Goal: Information Seeking & Learning: Learn about a topic

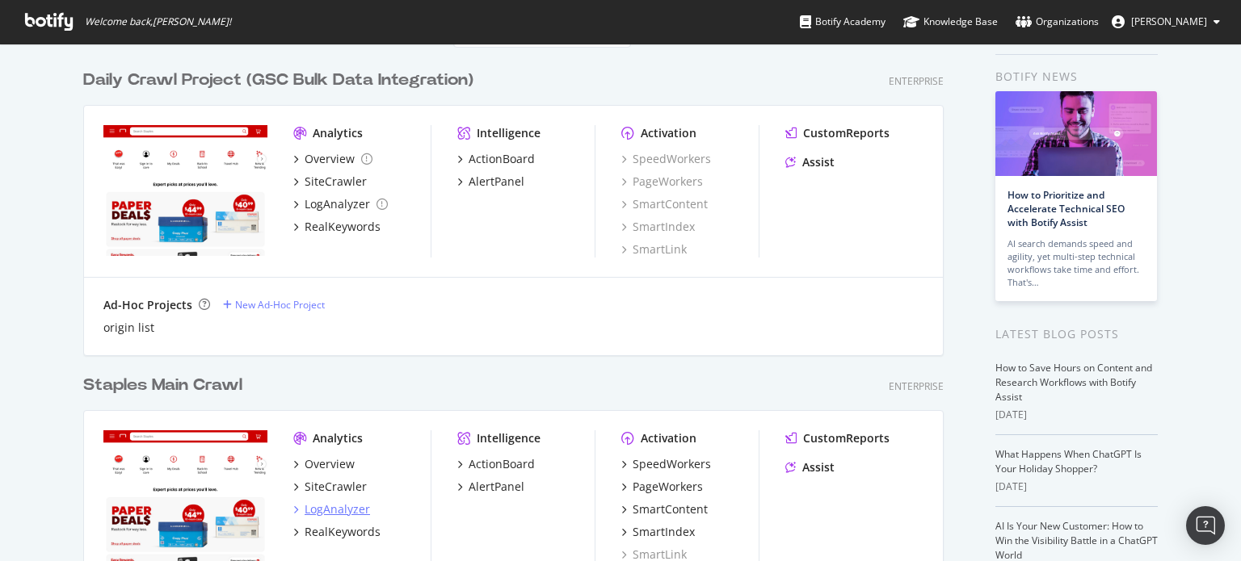
scroll to position [81, 0]
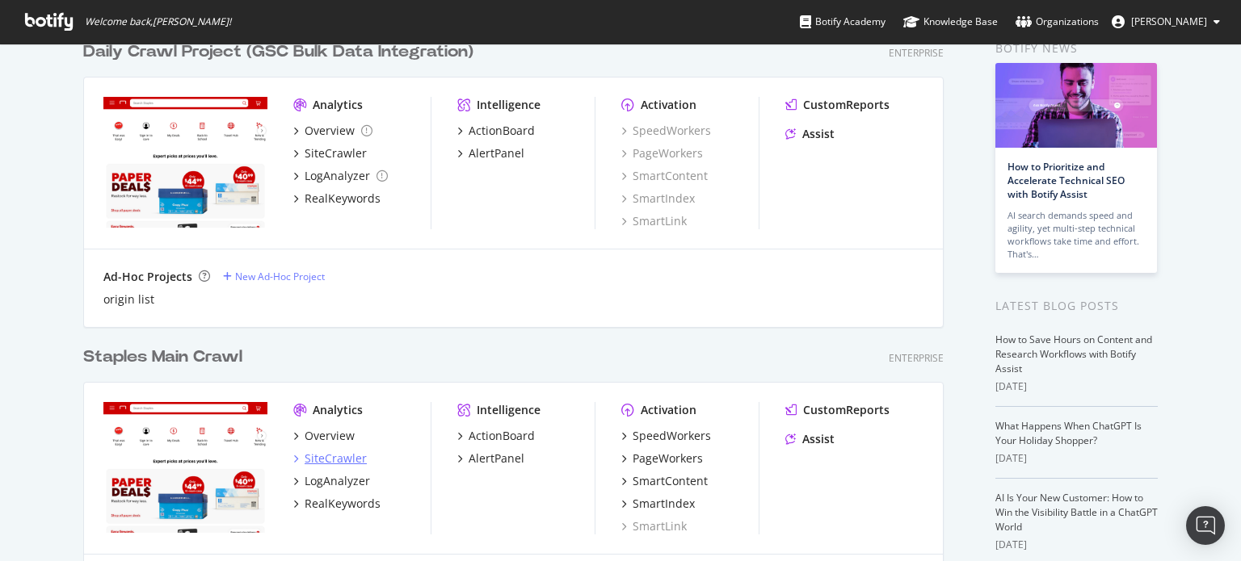
click at [326, 461] on div "SiteCrawler" at bounding box center [336, 459] width 62 height 16
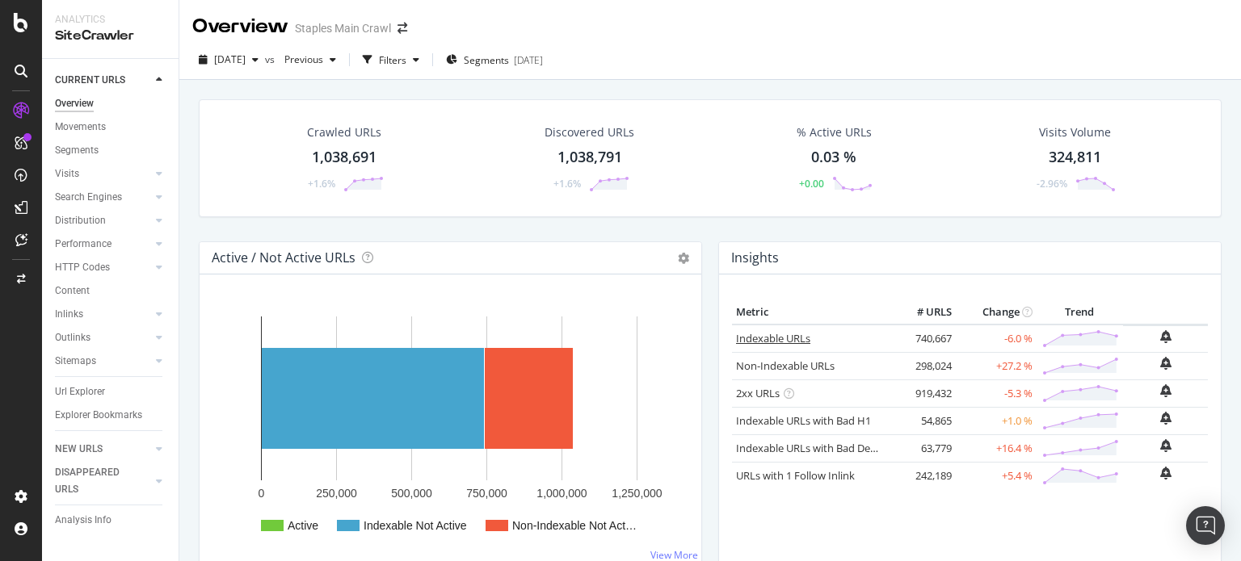
click at [763, 337] on link "Indexable URLs" at bounding box center [773, 338] width 74 height 15
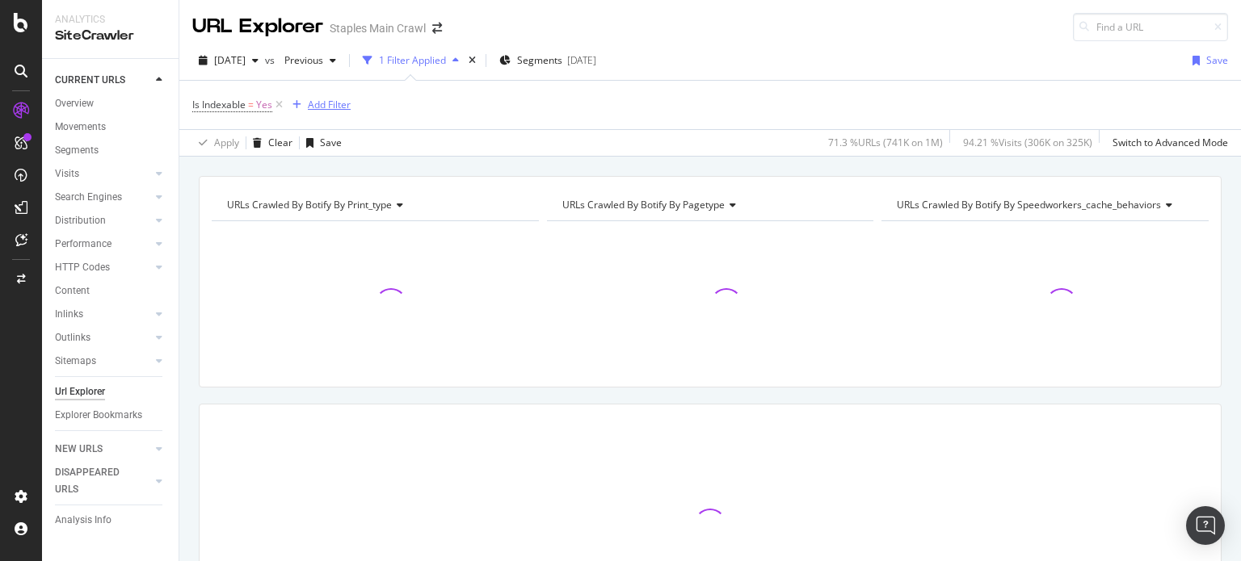
click at [343, 105] on div "Add Filter" at bounding box center [329, 105] width 43 height 14
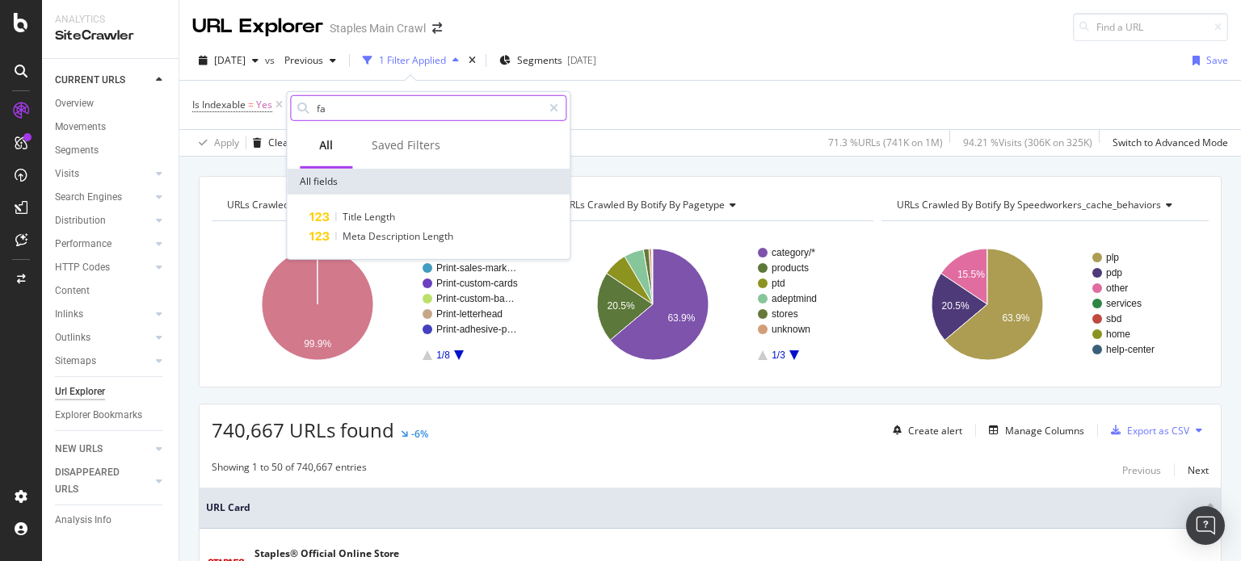
type input "f"
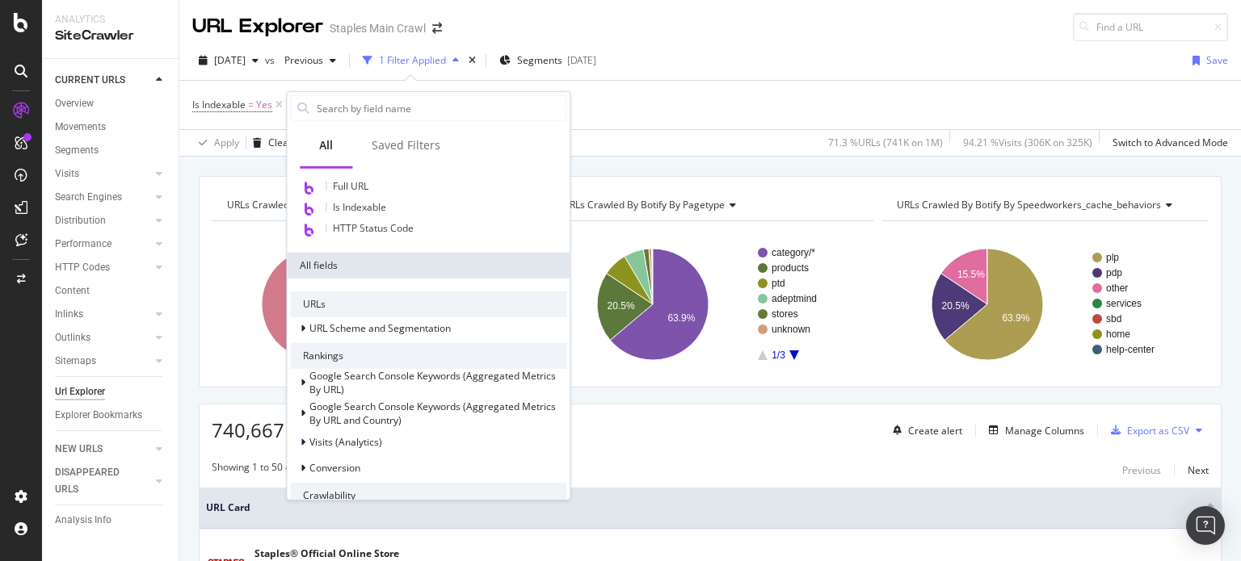
scroll to position [162, 0]
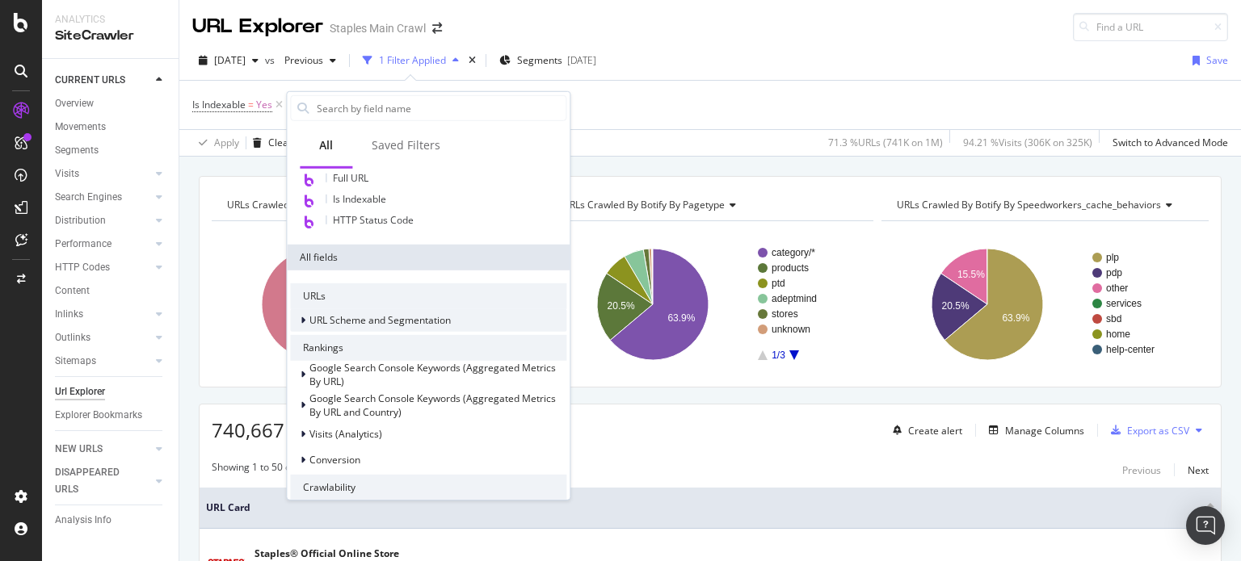
click at [304, 323] on icon at bounding box center [302, 321] width 5 height 10
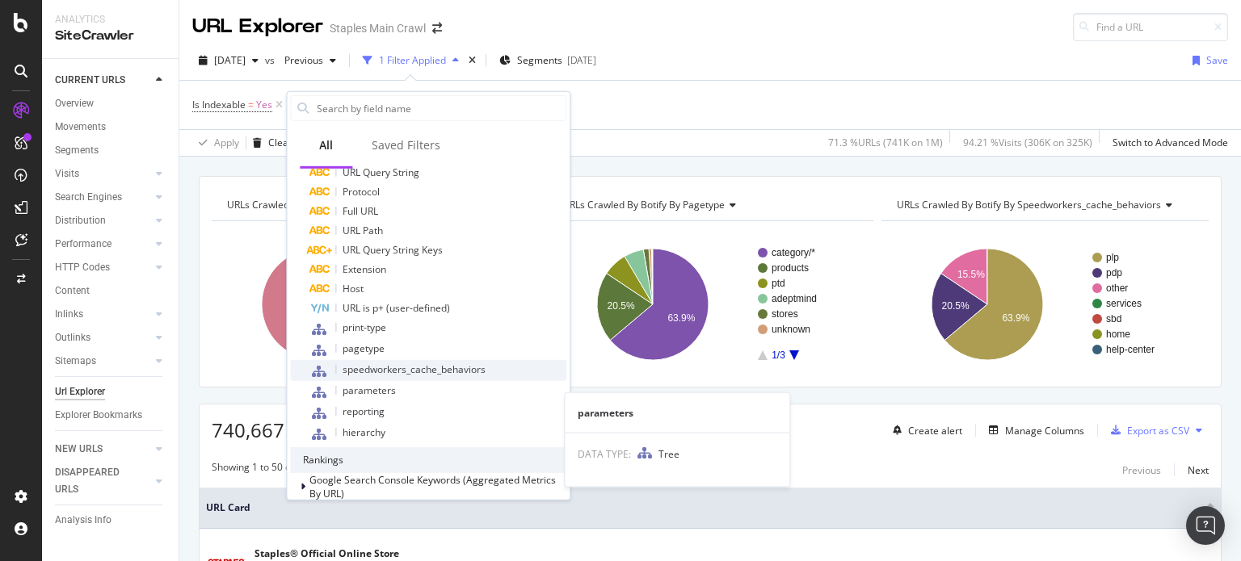
scroll to position [485, 0]
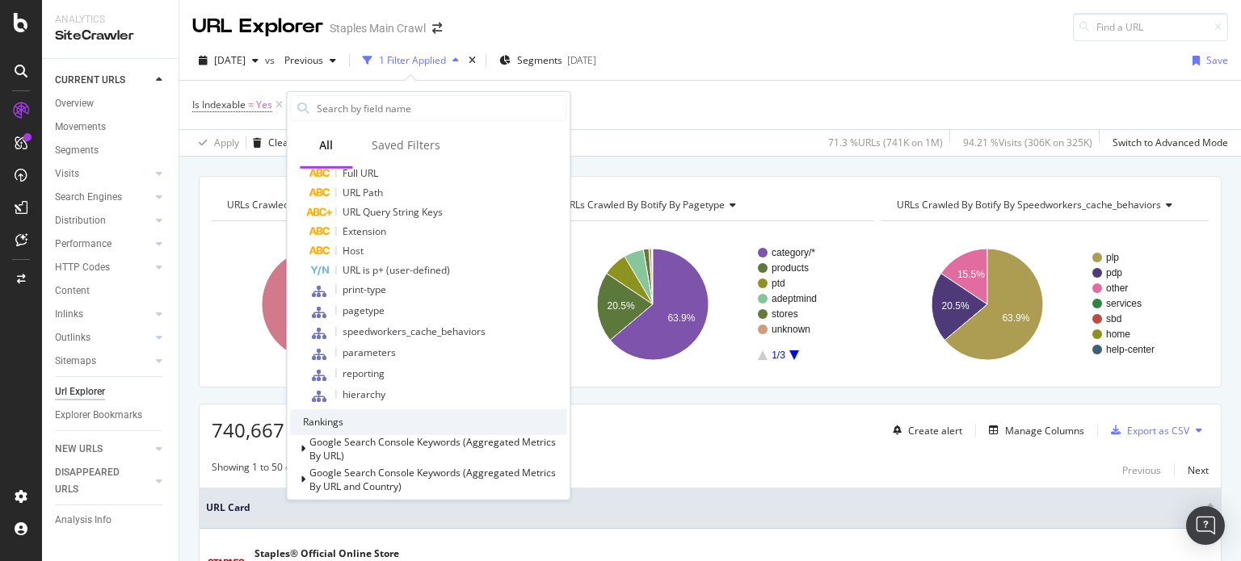
click at [698, 94] on div "Is Indexable = Yes Add Filter" at bounding box center [709, 105] width 1035 height 48
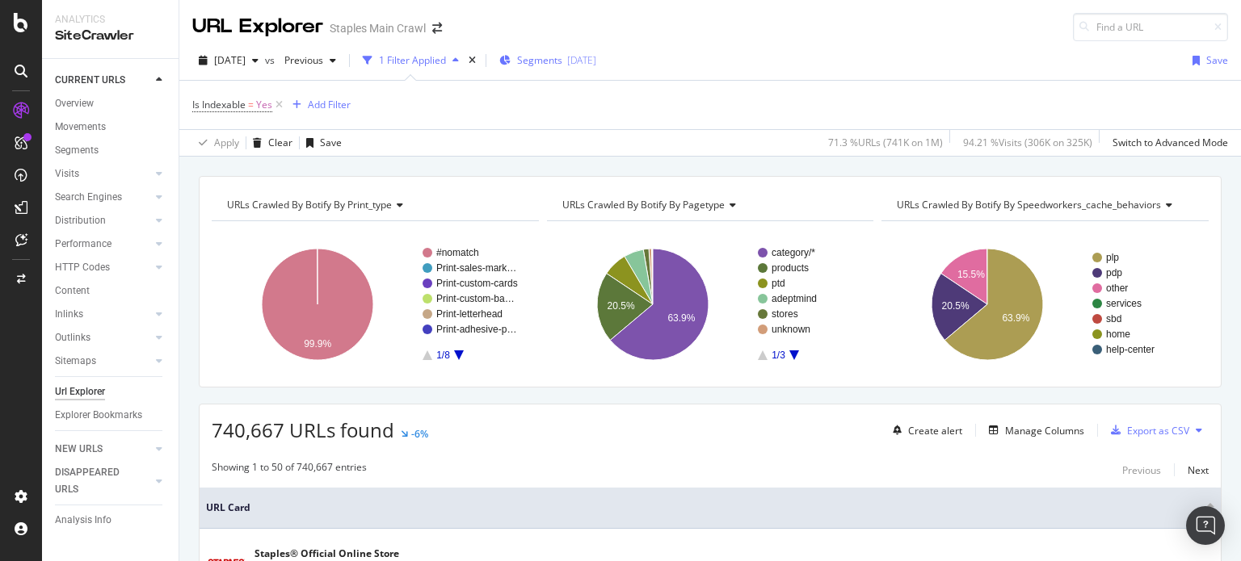
click at [559, 59] on span "Segments" at bounding box center [539, 60] width 45 height 14
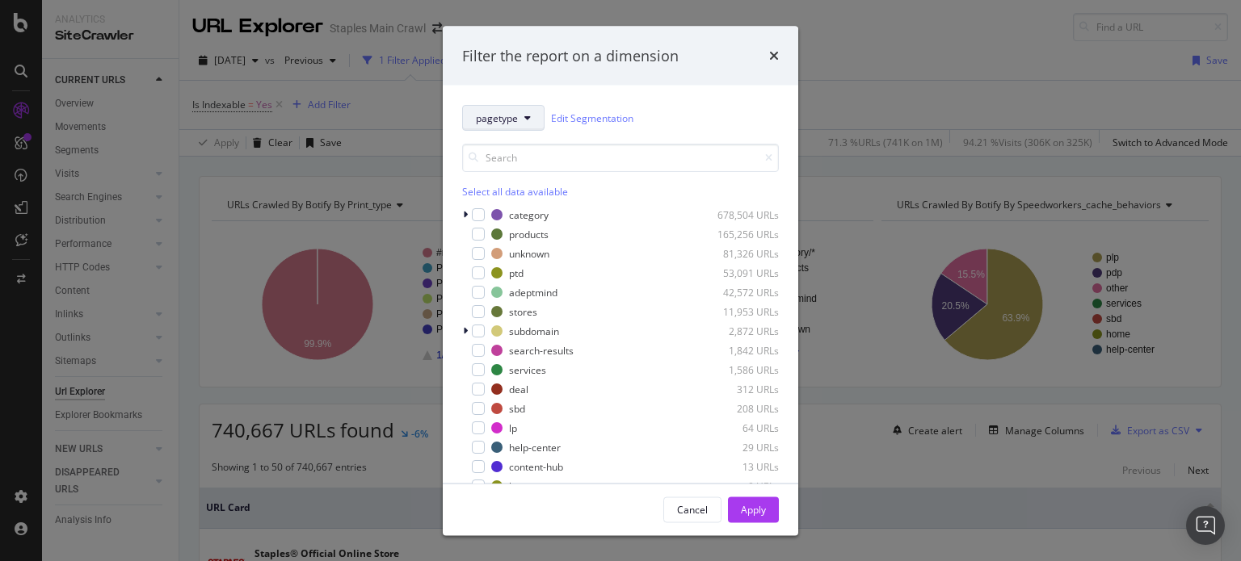
click at [530, 119] on button "pagetype" at bounding box center [503, 118] width 82 height 26
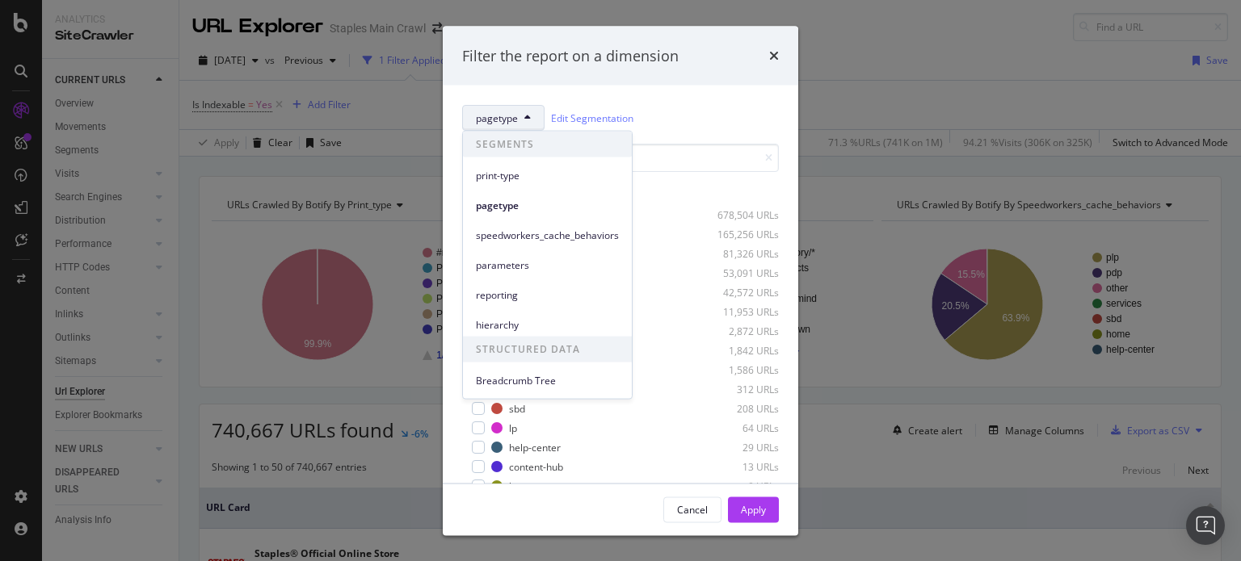
click at [530, 119] on button "pagetype" at bounding box center [503, 118] width 82 height 26
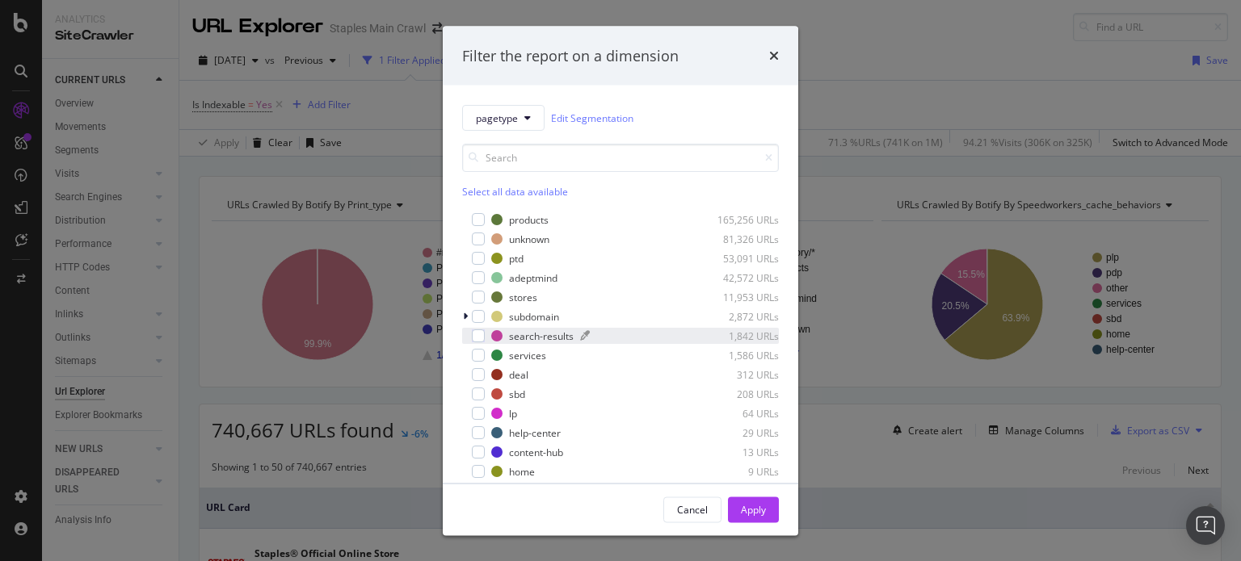
scroll to position [0, 0]
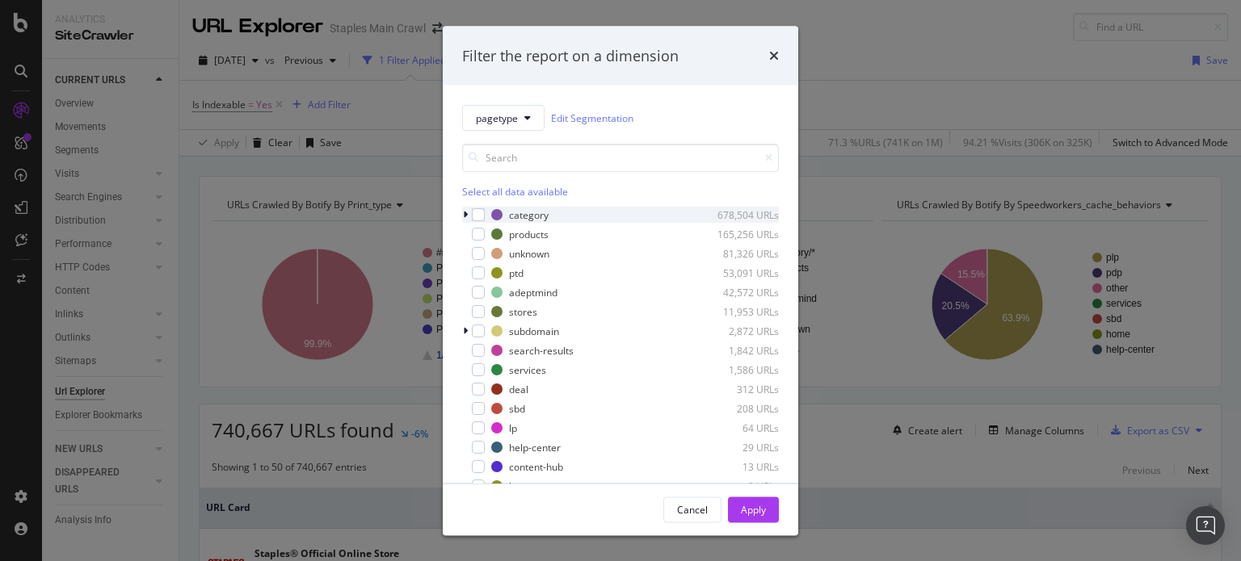
click at [464, 212] on icon "modal" at bounding box center [465, 215] width 5 height 10
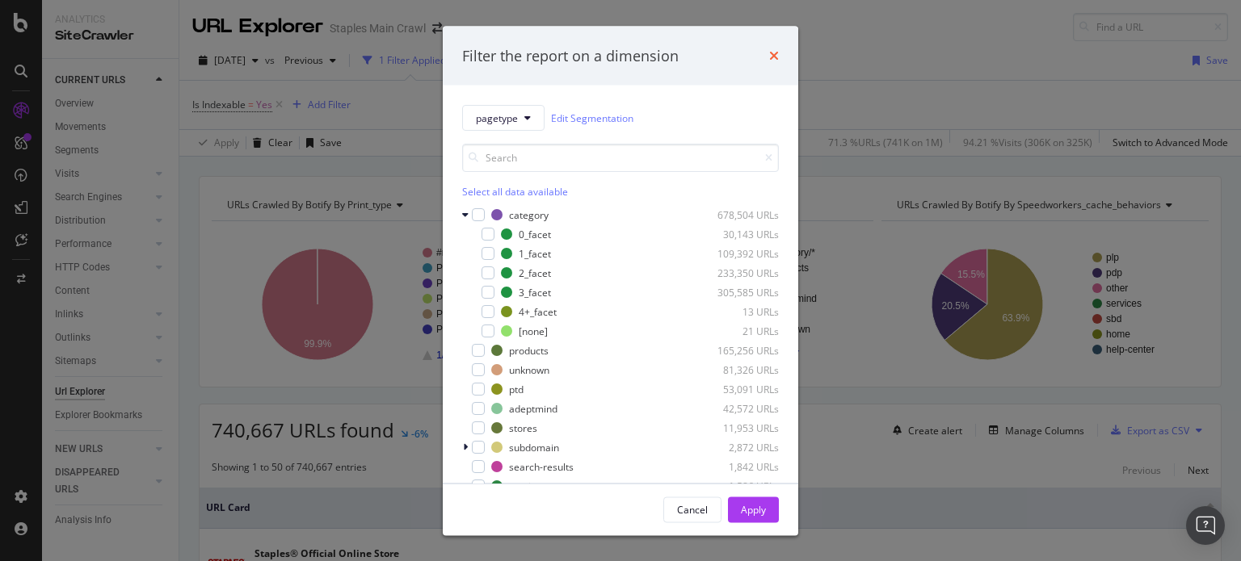
click at [775, 55] on icon "times" at bounding box center [774, 55] width 10 height 13
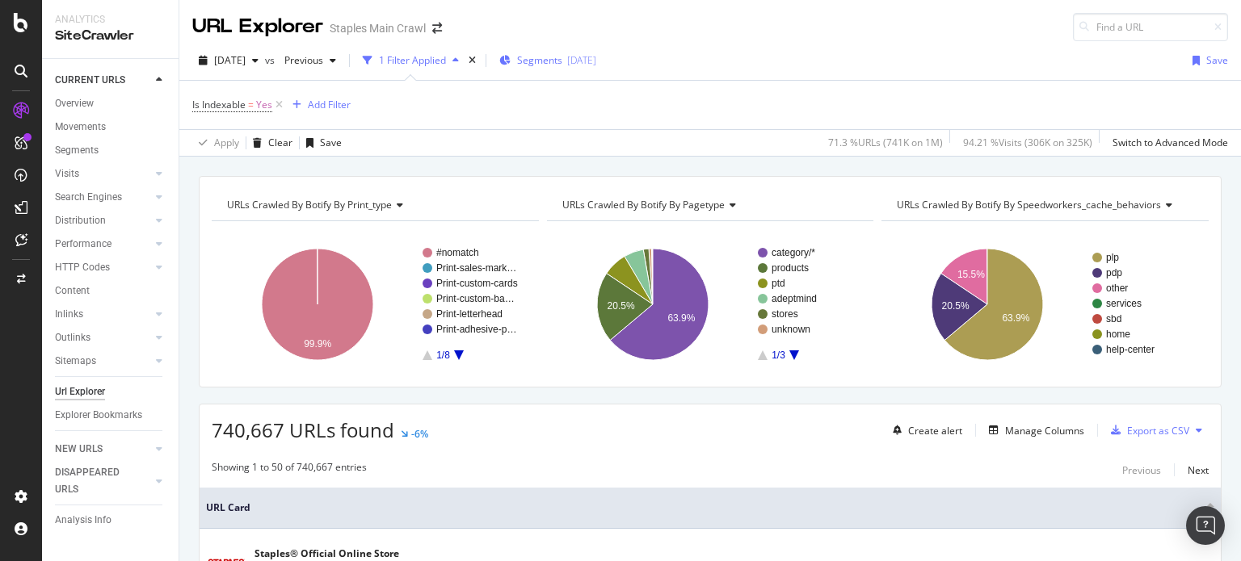
click at [549, 57] on span "Segments" at bounding box center [539, 60] width 45 height 14
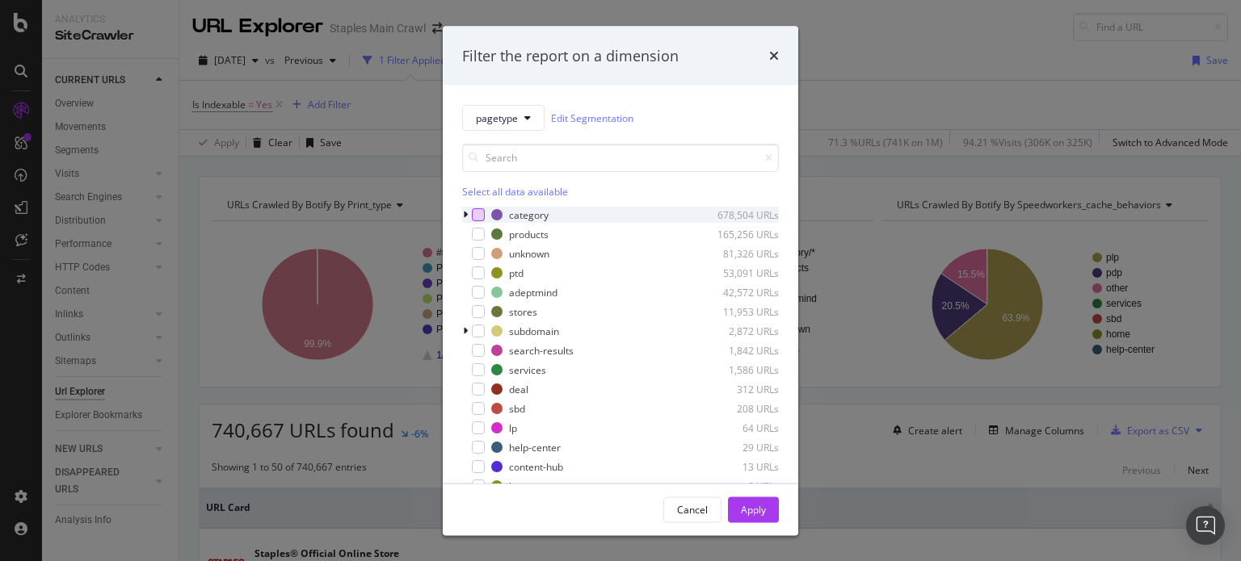
click at [478, 212] on div "modal" at bounding box center [478, 214] width 13 height 13
click at [743, 523] on button "Apply" at bounding box center [753, 510] width 51 height 26
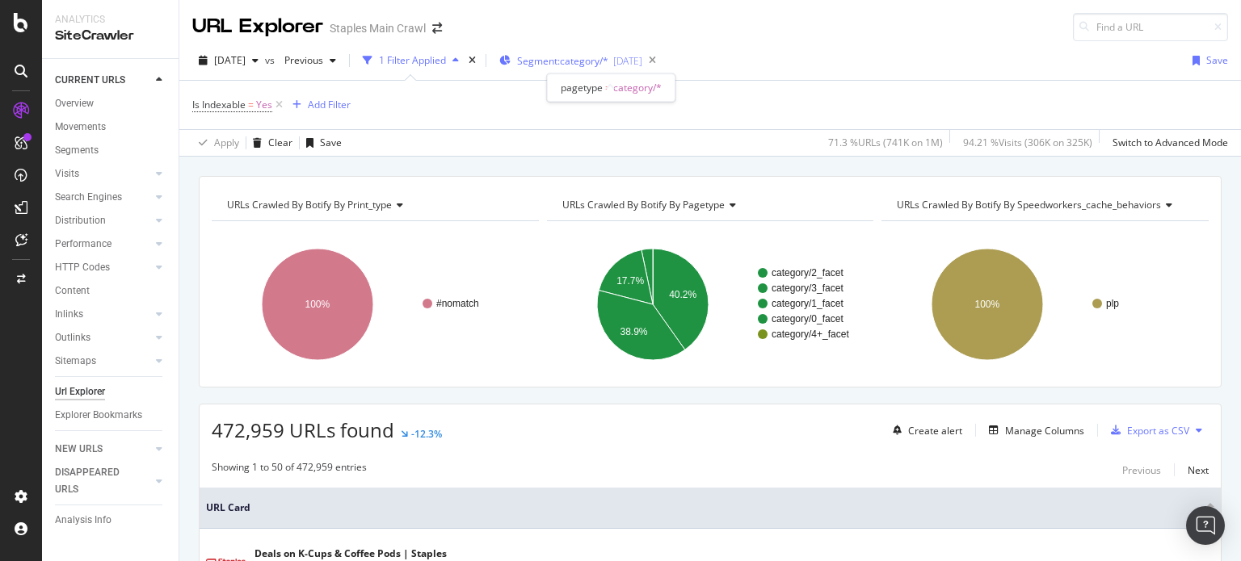
click at [559, 68] on div "Segment: category/* [DATE]" at bounding box center [570, 60] width 143 height 24
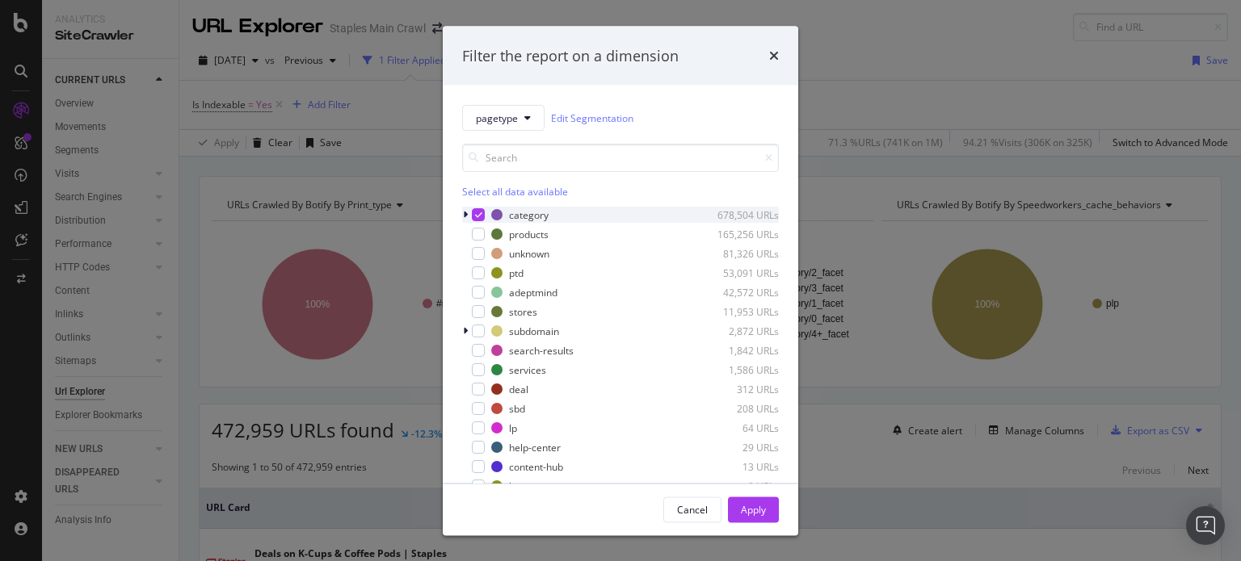
click at [463, 216] on icon "modal" at bounding box center [465, 215] width 5 height 10
click at [462, 216] on icon "modal" at bounding box center [465, 215] width 6 height 10
click at [775, 56] on icon "times" at bounding box center [774, 55] width 10 height 13
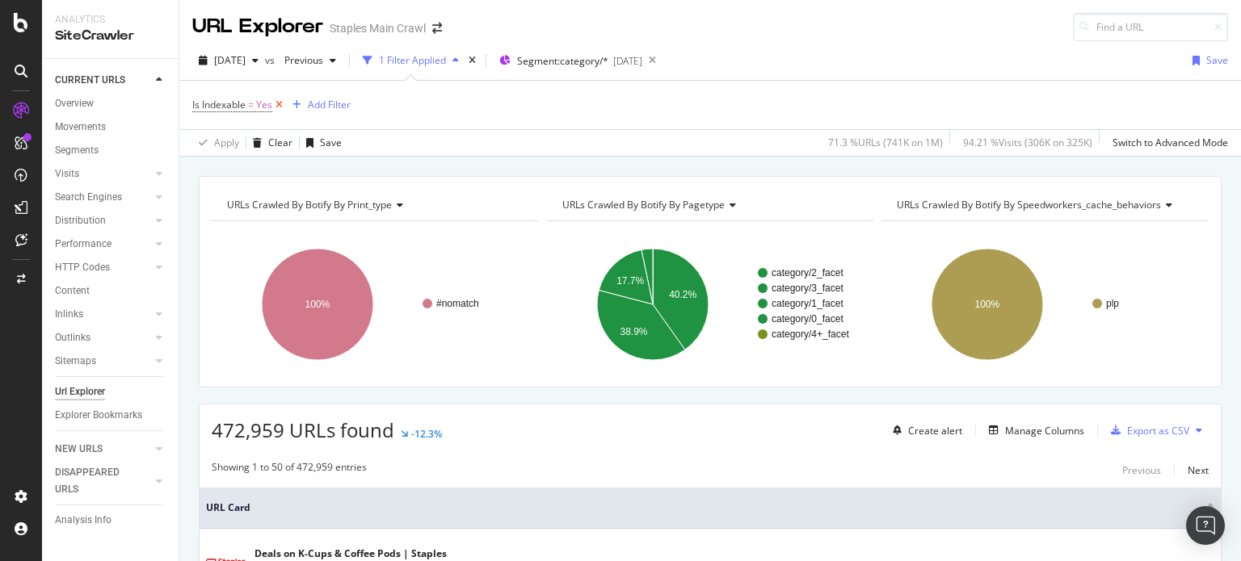
click at [284, 106] on icon at bounding box center [279, 105] width 14 height 16
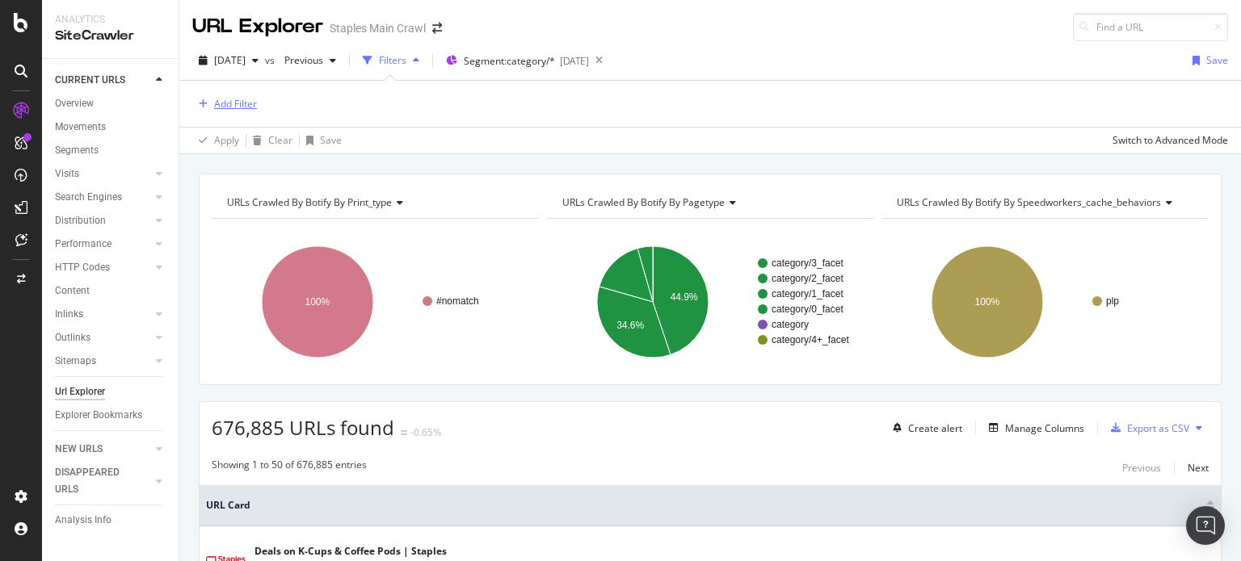
click at [242, 103] on div "Add Filter" at bounding box center [235, 104] width 43 height 14
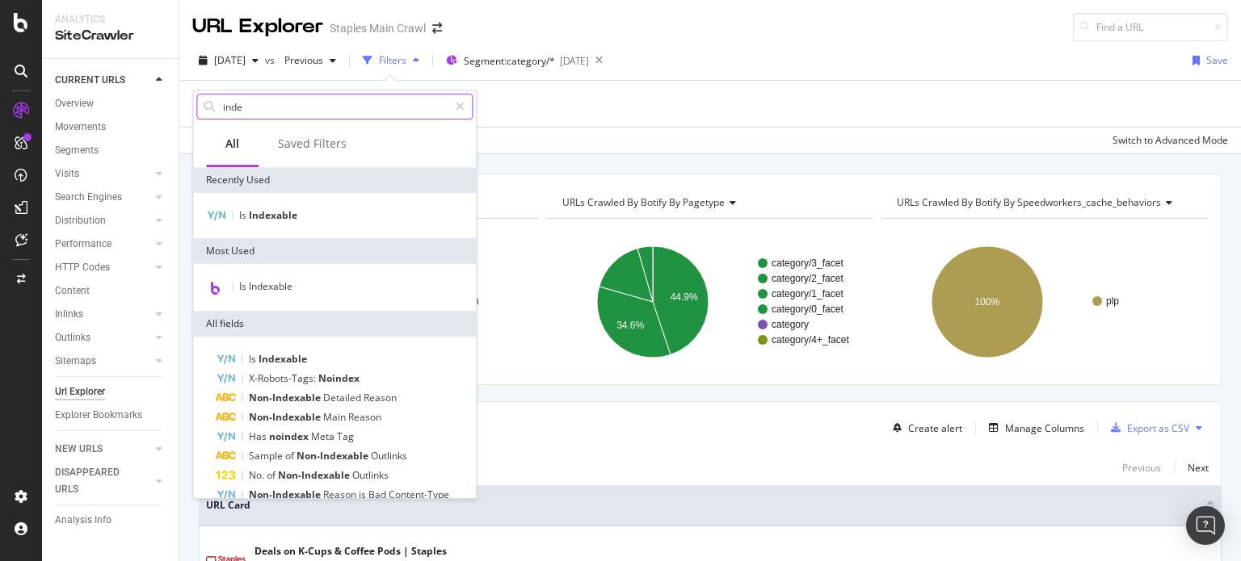
type input "inde"
click at [285, 216] on span "Indexable" at bounding box center [273, 215] width 48 height 14
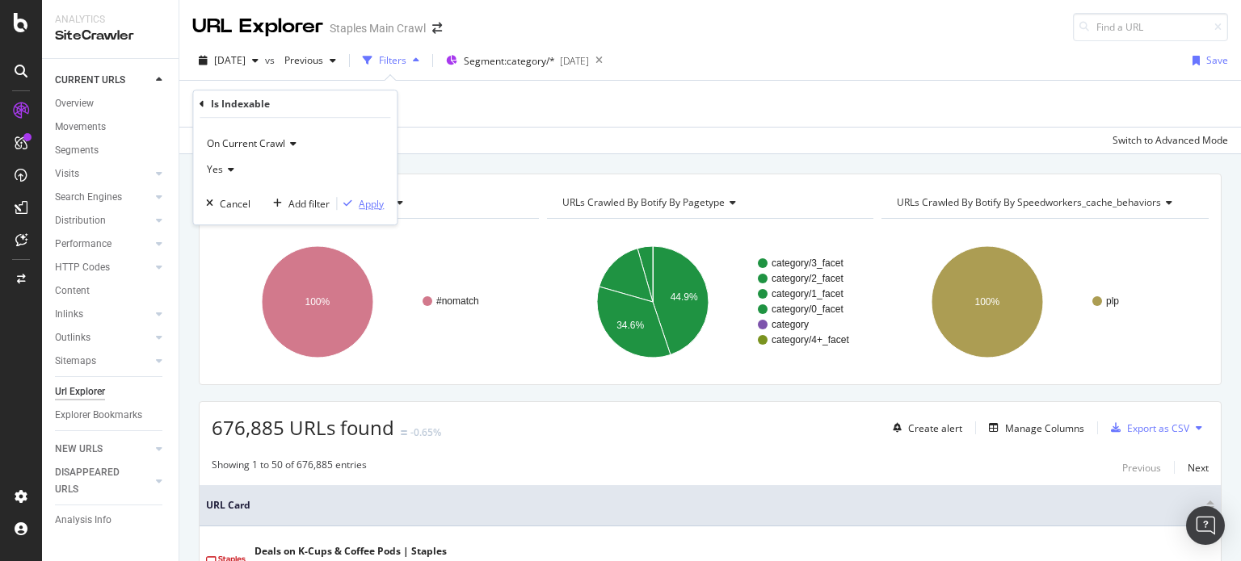
click at [363, 203] on div "Apply" at bounding box center [371, 204] width 25 height 14
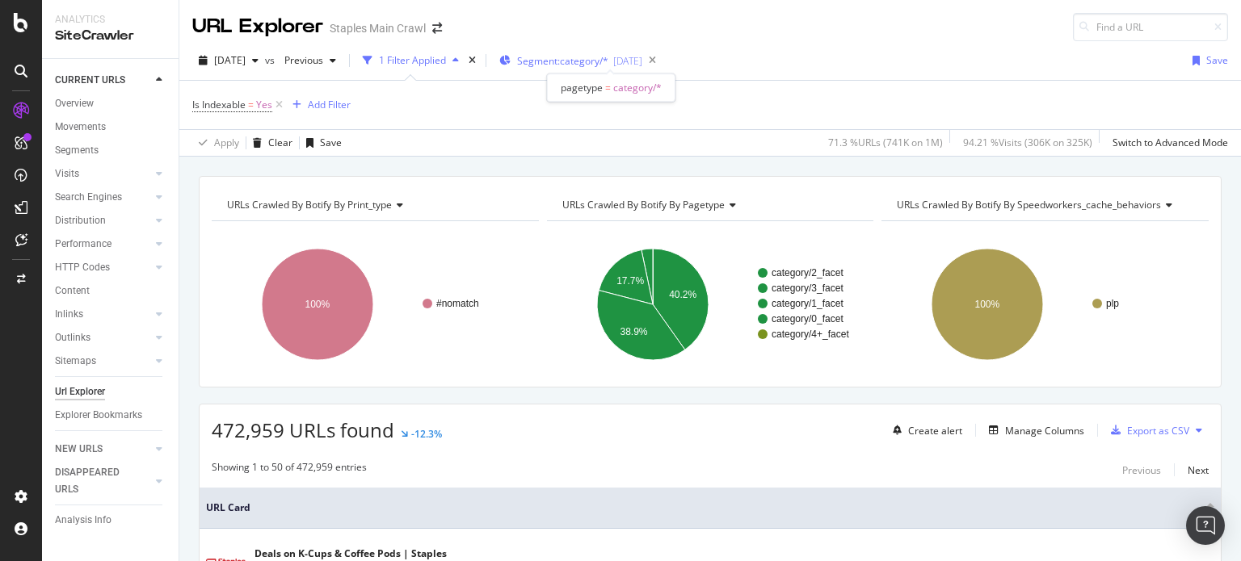
click at [581, 61] on span "Segment: category/*" at bounding box center [562, 61] width 91 height 14
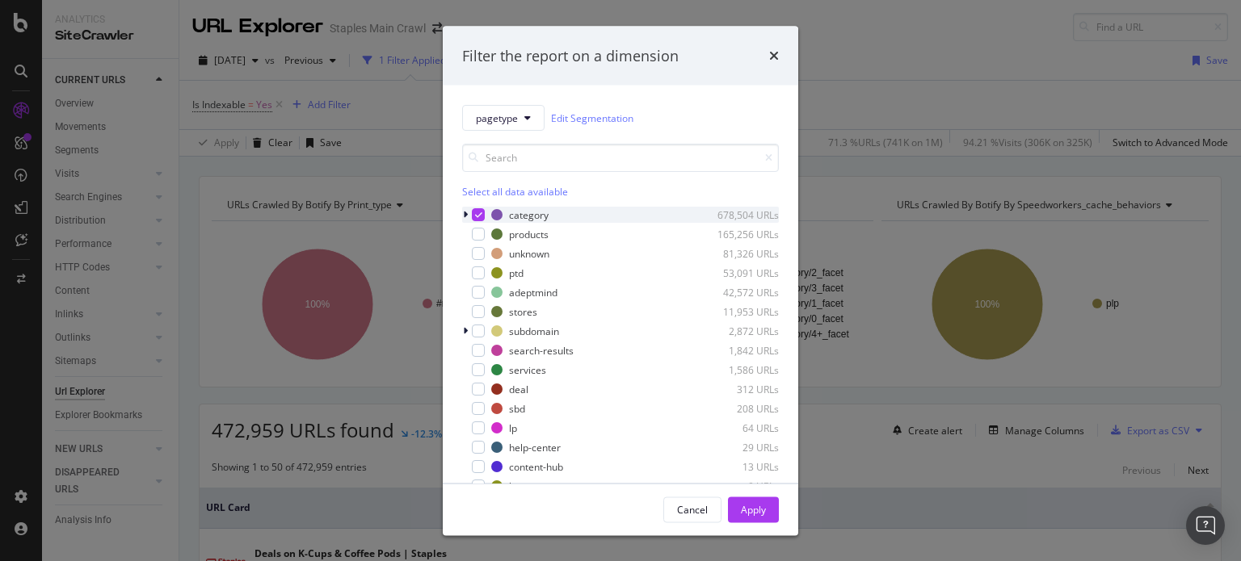
click at [463, 216] on icon "modal" at bounding box center [465, 215] width 5 height 10
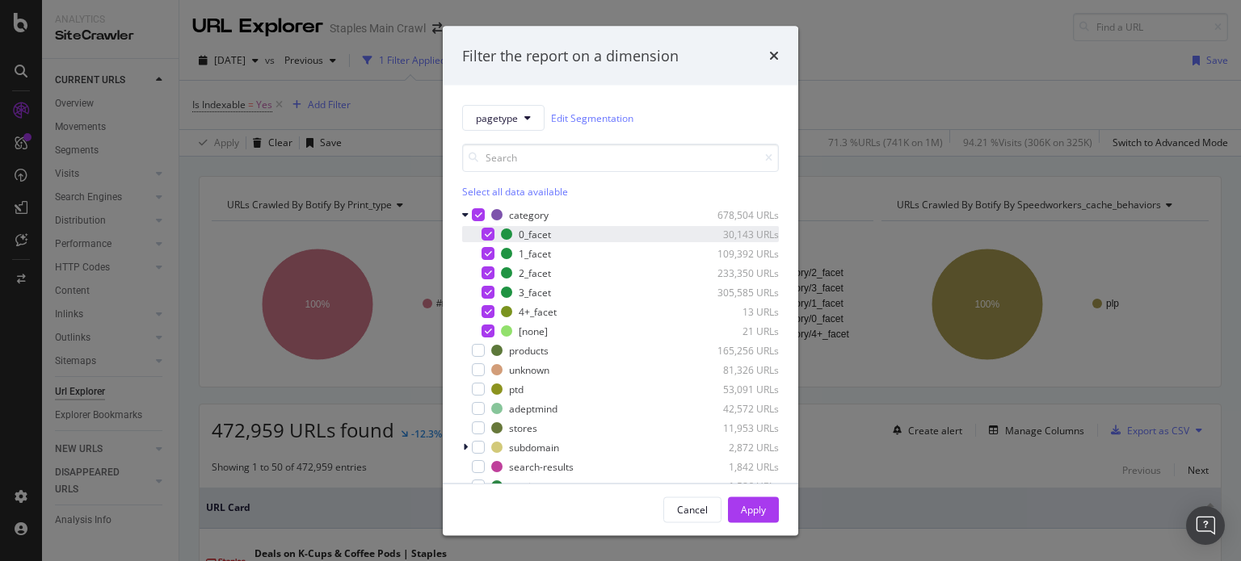
click at [487, 230] on icon "modal" at bounding box center [488, 234] width 7 height 8
click at [754, 513] on div "Apply" at bounding box center [753, 509] width 25 height 14
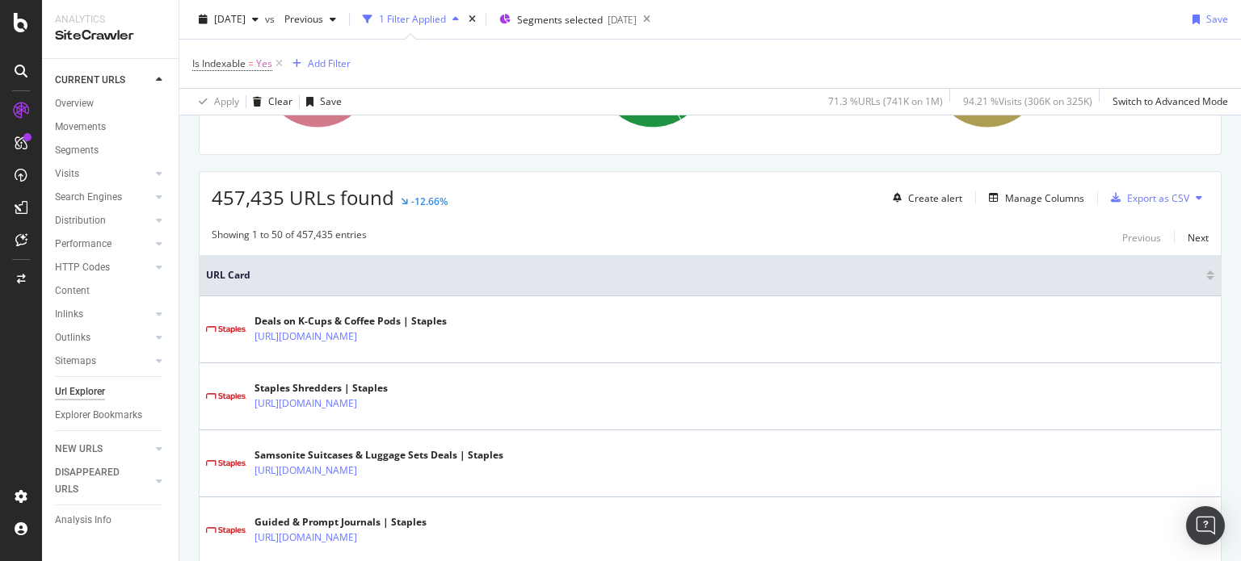
scroll to position [242, 0]
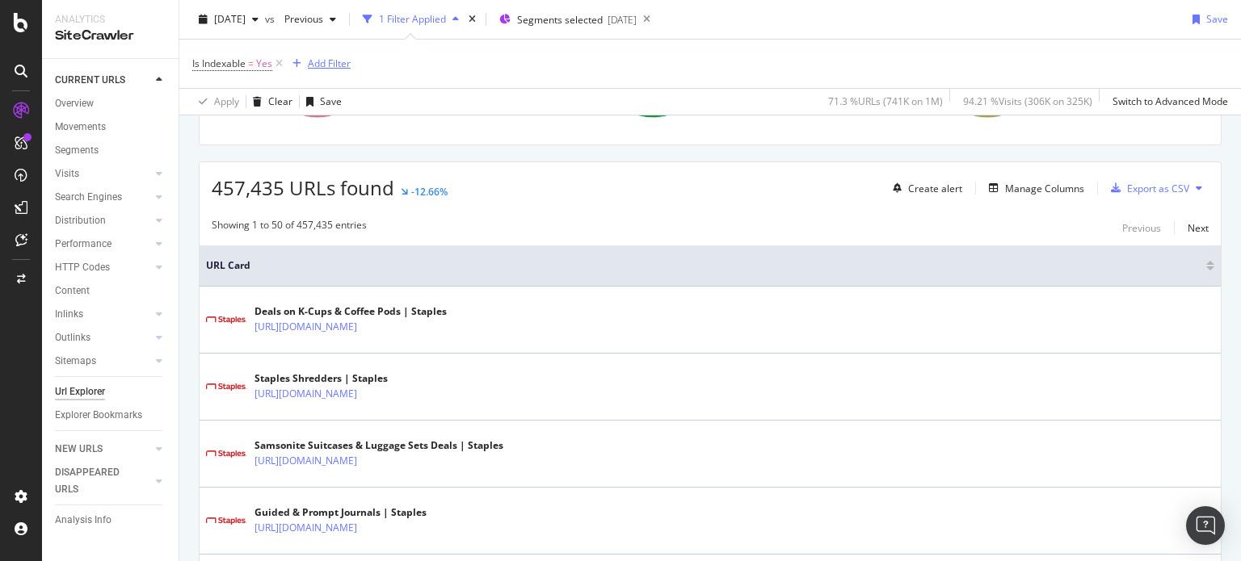
click at [333, 58] on div "Add Filter" at bounding box center [329, 64] width 43 height 14
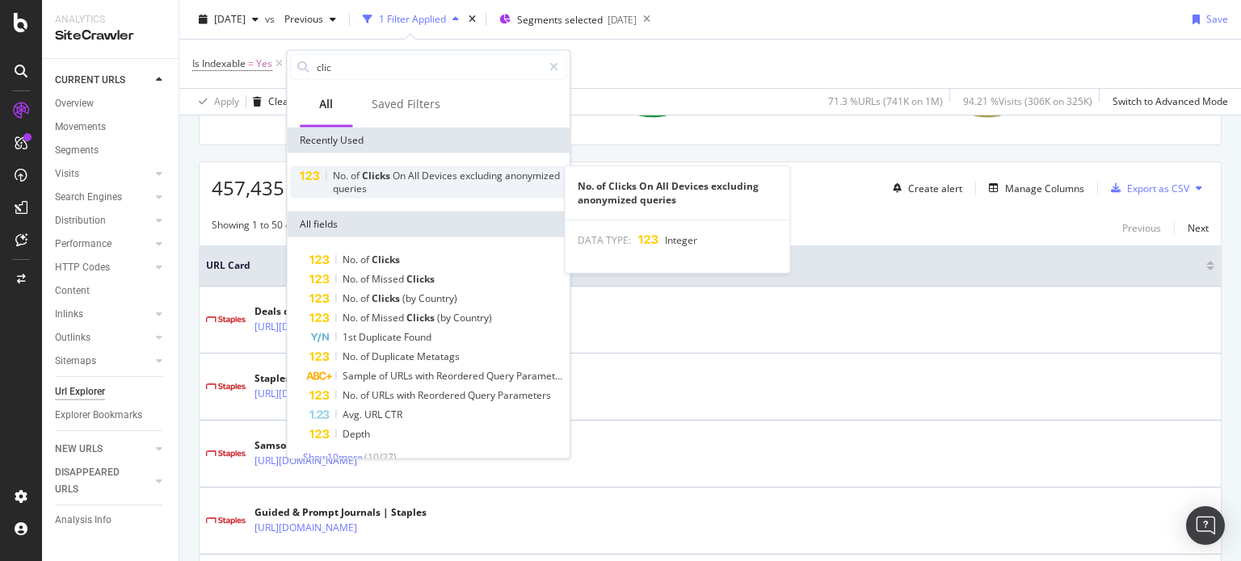
type input "clic"
click at [367, 182] on span "queries" at bounding box center [350, 189] width 34 height 14
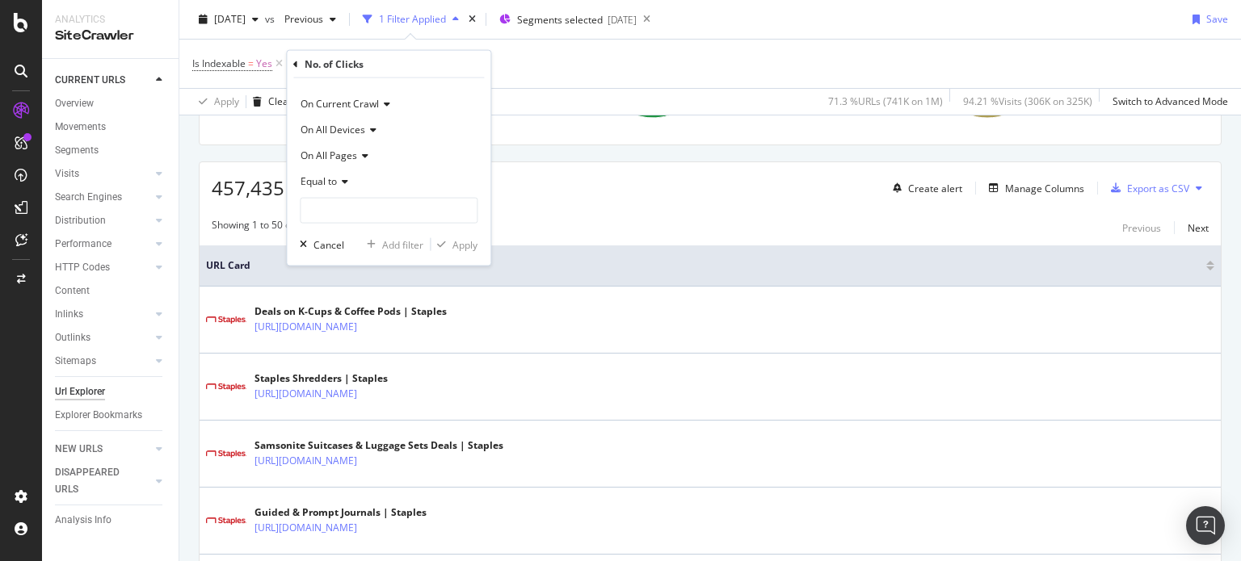
click at [346, 189] on div "Equal to" at bounding box center [389, 182] width 178 height 26
click at [340, 180] on icon at bounding box center [342, 182] width 11 height 10
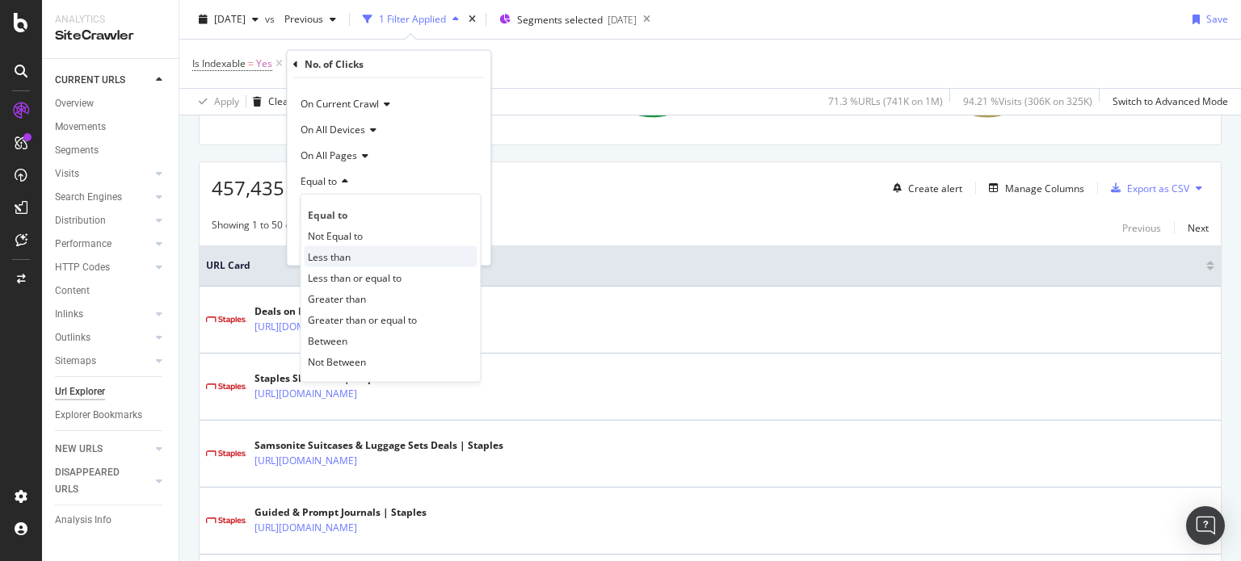
click at [340, 250] on span "Less than" at bounding box center [329, 257] width 43 height 14
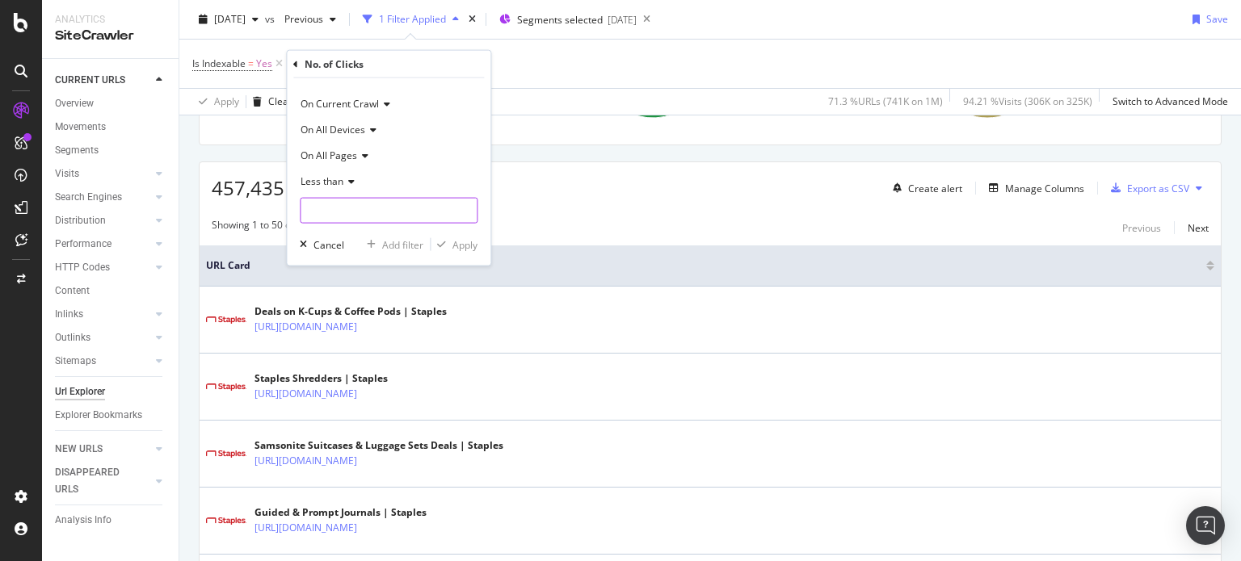
click at [330, 205] on input "number" at bounding box center [389, 211] width 178 height 26
type input "5"
click at [473, 241] on div "Apply" at bounding box center [464, 244] width 25 height 14
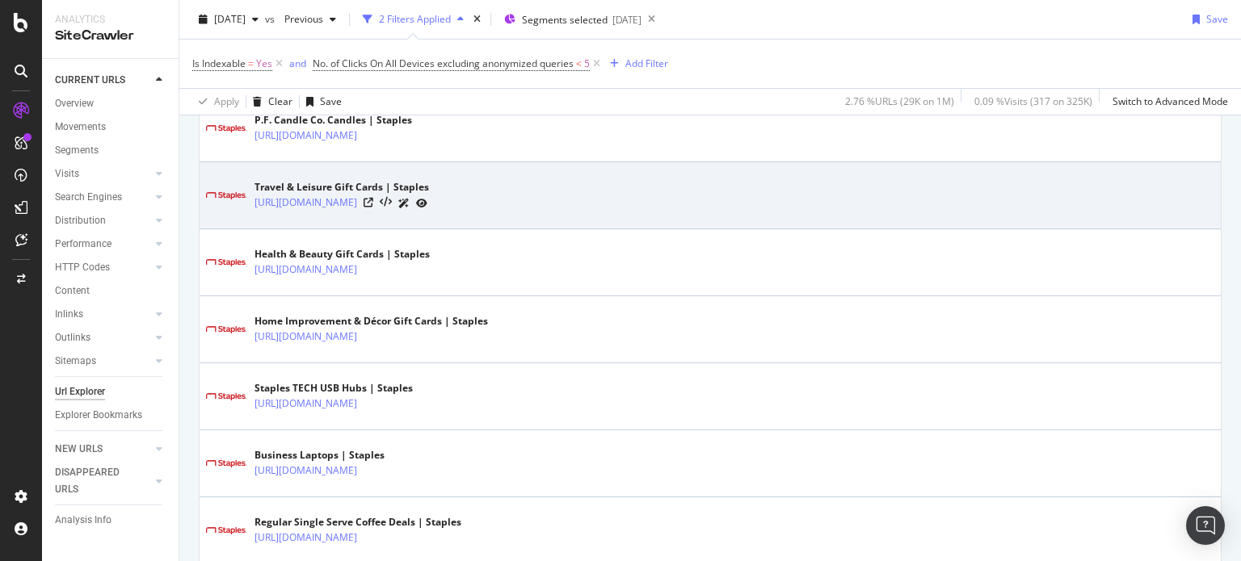
scroll to position [646, 0]
